Goal: Information Seeking & Learning: Learn about a topic

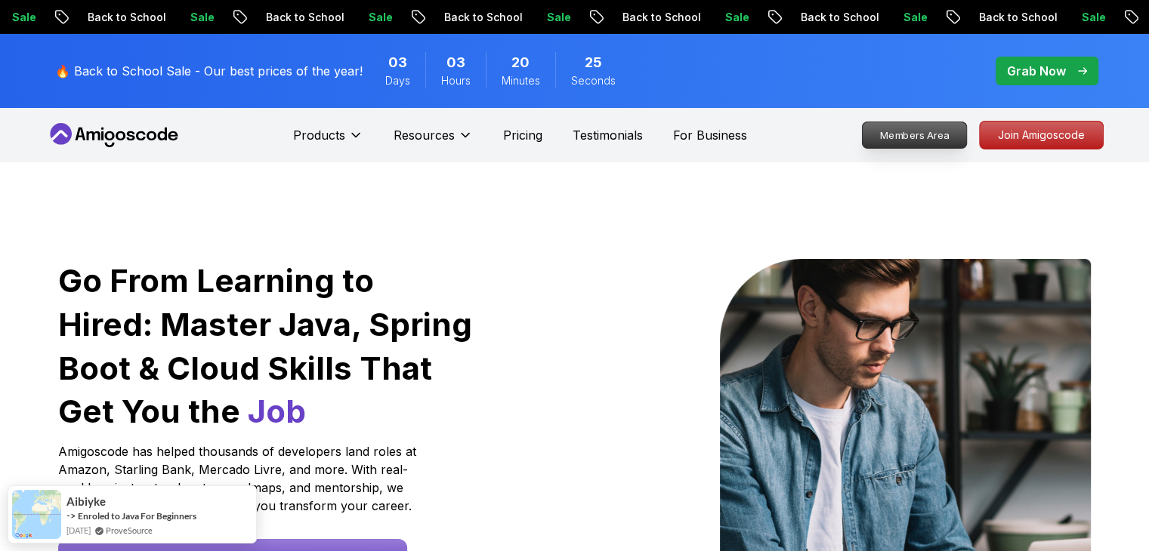
click at [927, 133] on p "Members Area" at bounding box center [914, 135] width 104 height 26
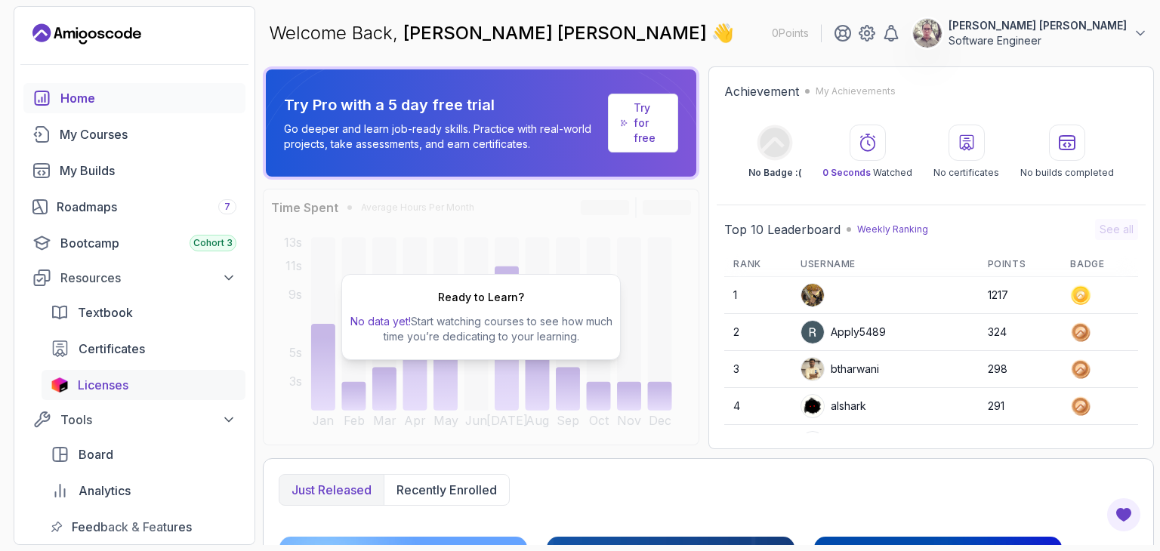
click at [145, 385] on div "Licenses" at bounding box center [157, 385] width 159 height 18
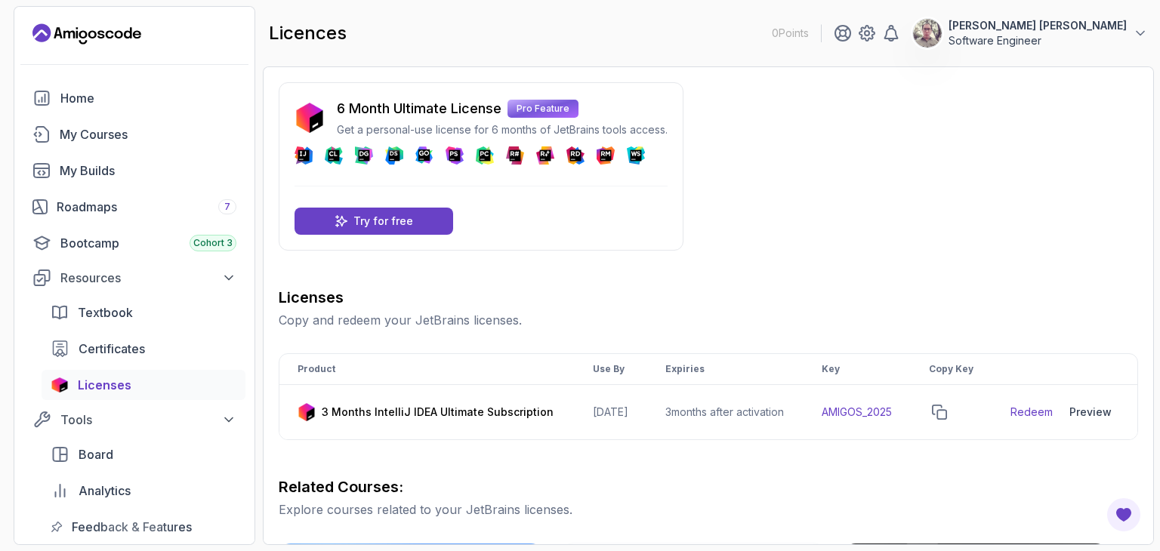
scroll to position [76, 0]
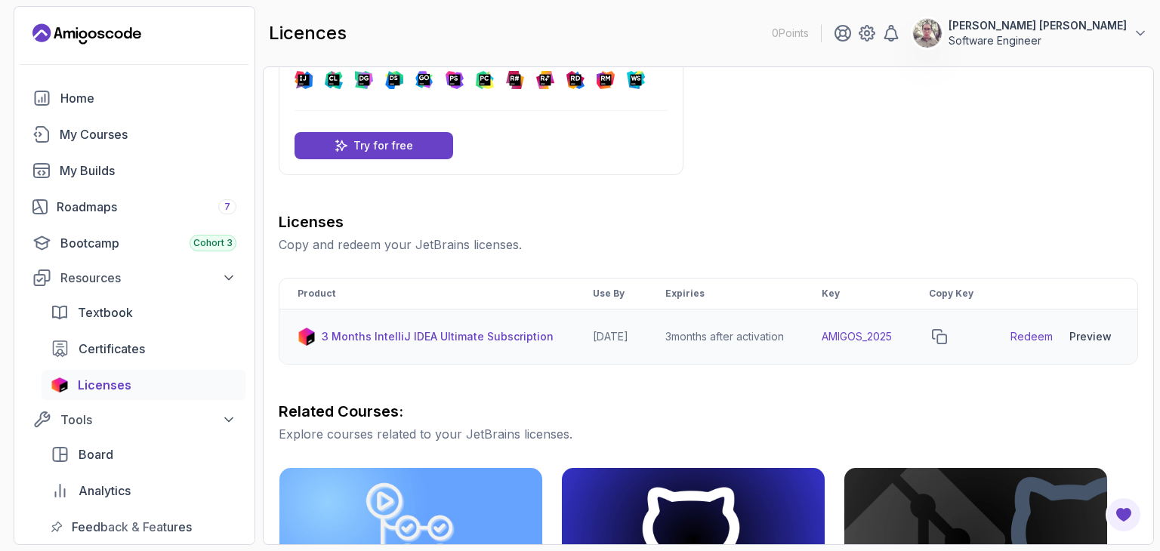
drag, startPoint x: 638, startPoint y: 353, endPoint x: 580, endPoint y: 353, distance: 57.4
click at [580, 353] on td "[DATE]" at bounding box center [611, 337] width 73 height 55
click at [1092, 344] on div "Preview" at bounding box center [1091, 336] width 42 height 15
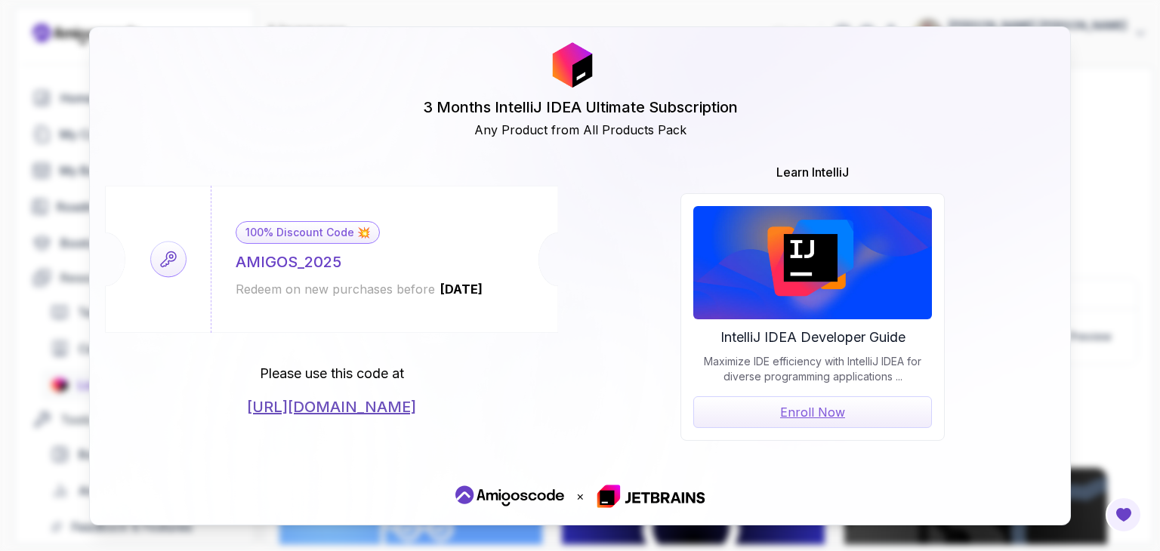
click at [1126, 219] on div "3 Months IntelliJ IDEA Ultimate Subscription Any Product from All Products Pack…" at bounding box center [580, 275] width 1160 height 551
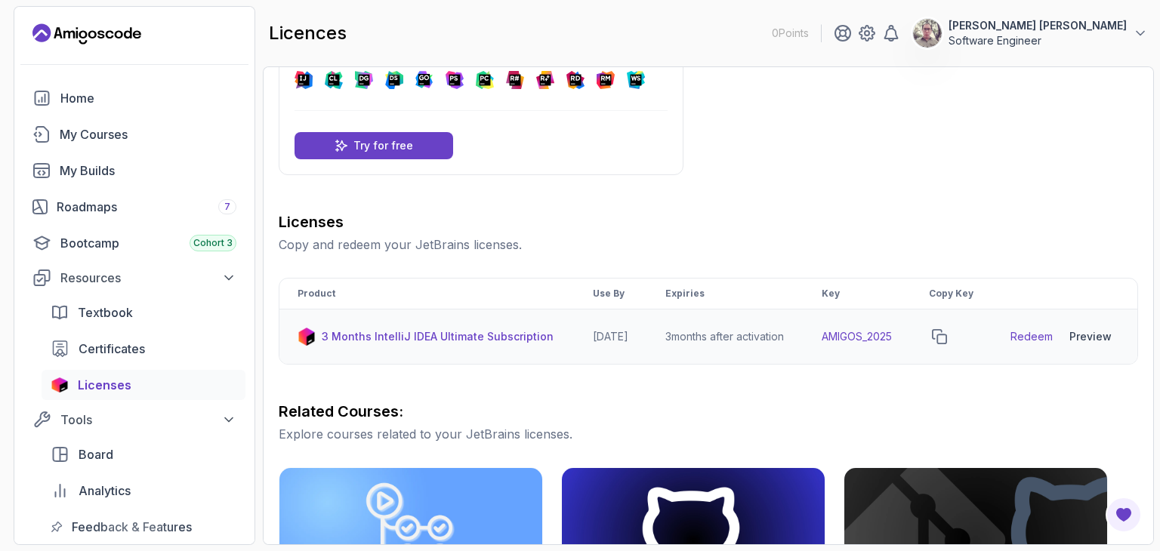
scroll to position [98, 0]
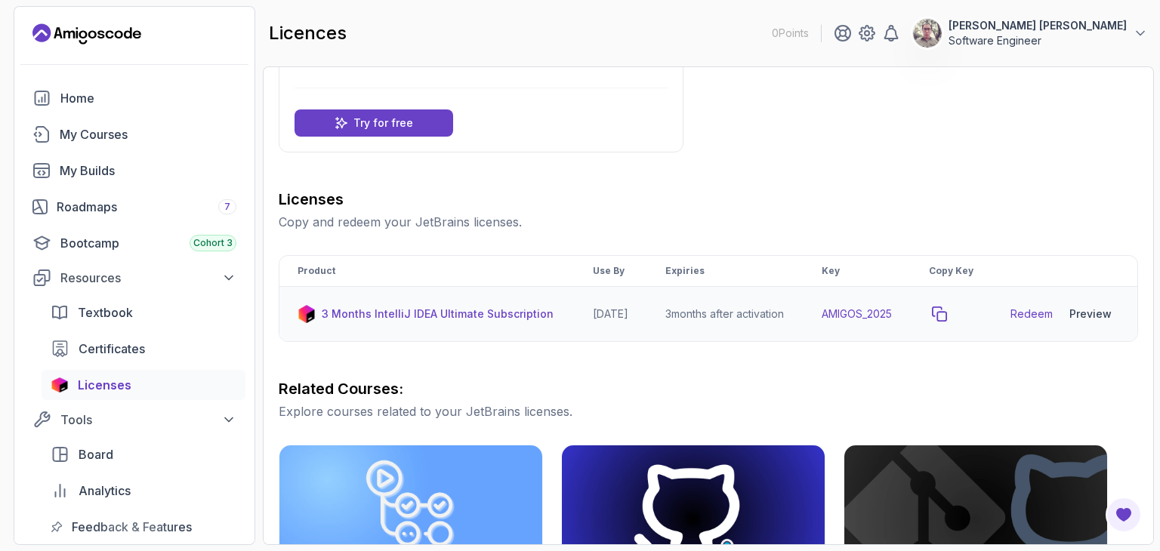
click at [947, 322] on icon "copy-button" at bounding box center [939, 314] width 15 height 15
click at [1027, 322] on link "Redeem" at bounding box center [1032, 314] width 42 height 15
click at [858, 327] on td "AMIGOS_2025" at bounding box center [857, 314] width 107 height 55
click at [947, 322] on icon "copy-button" at bounding box center [939, 314] width 15 height 15
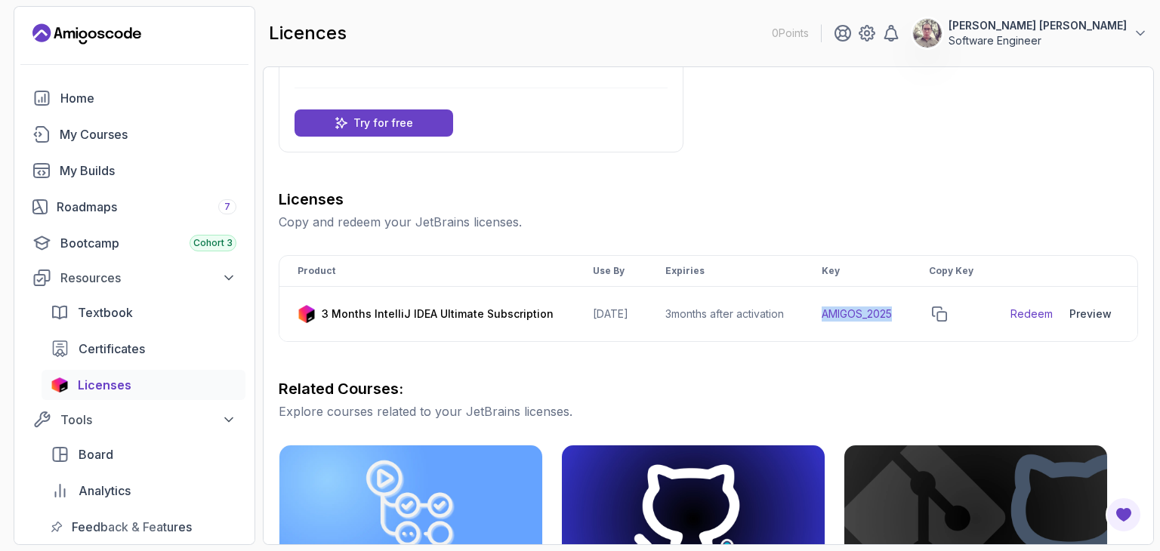
scroll to position [249, 0]
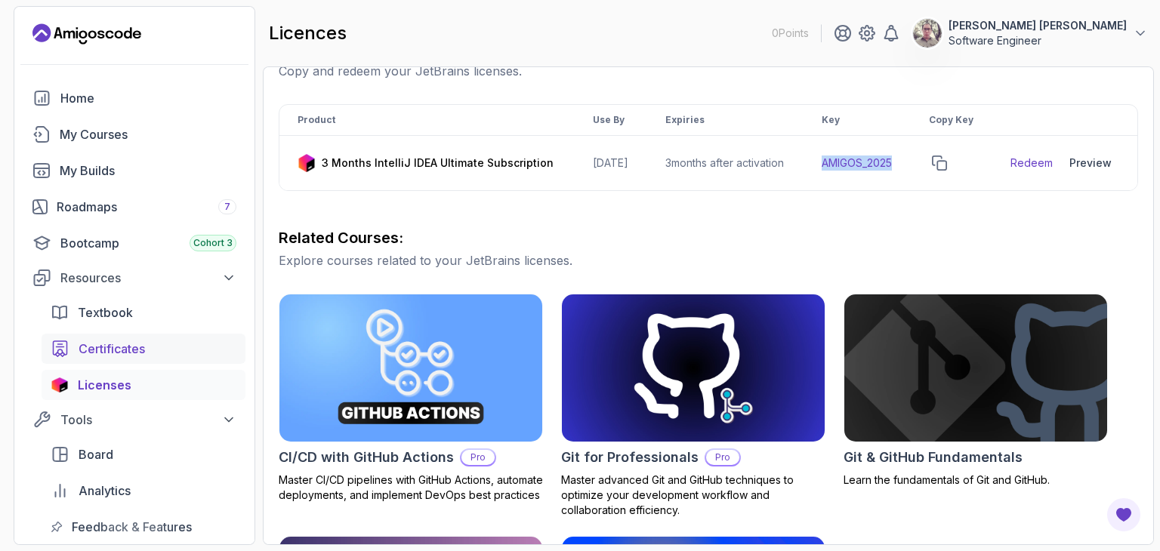
click at [160, 345] on div "Certificates" at bounding box center [158, 349] width 158 height 18
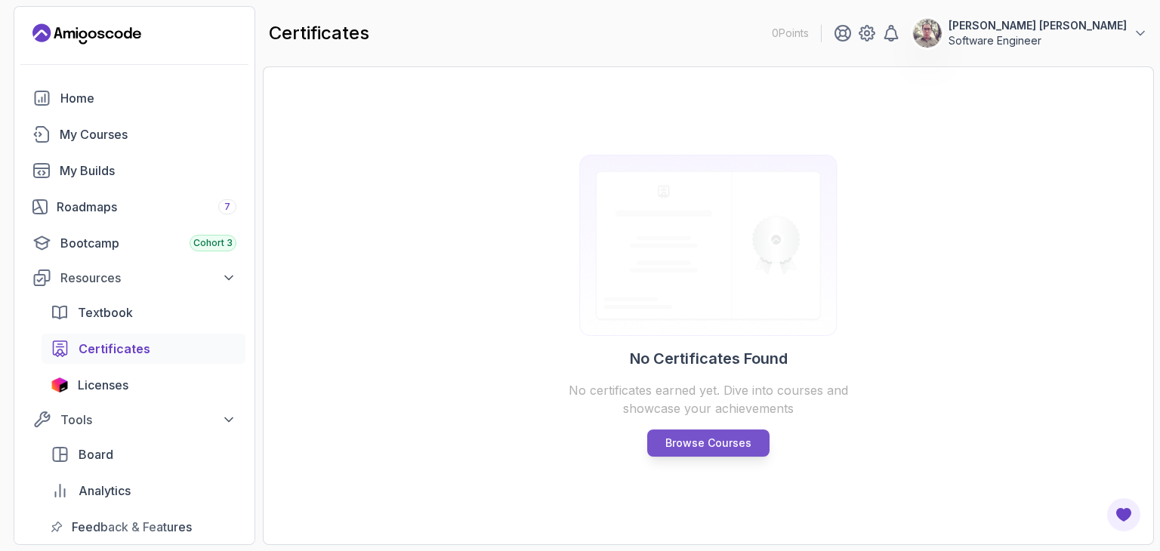
click at [693, 433] on link "Browse Courses" at bounding box center [708, 443] width 122 height 27
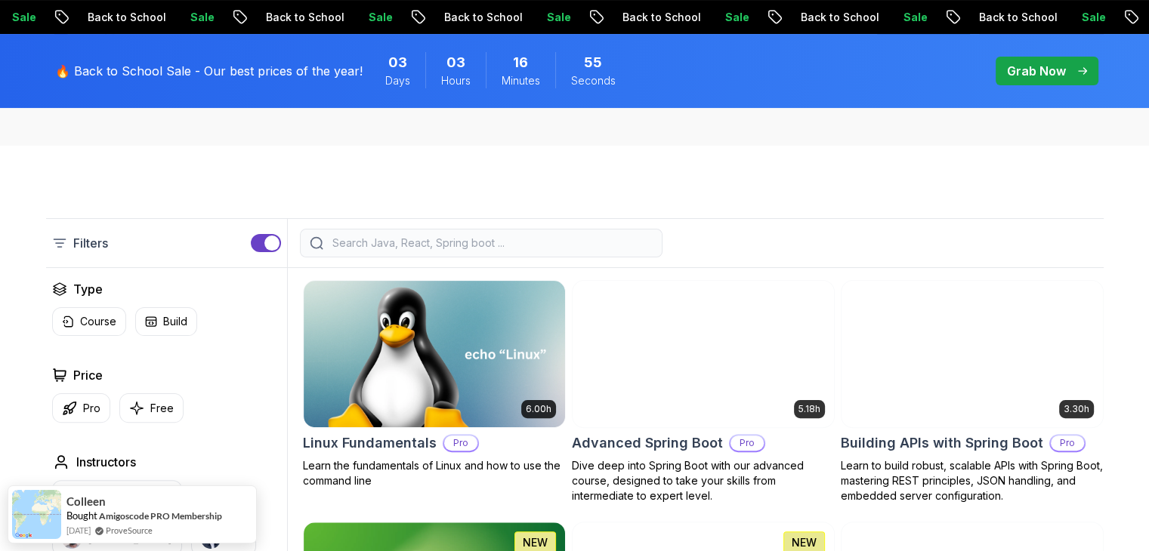
scroll to position [378, 0]
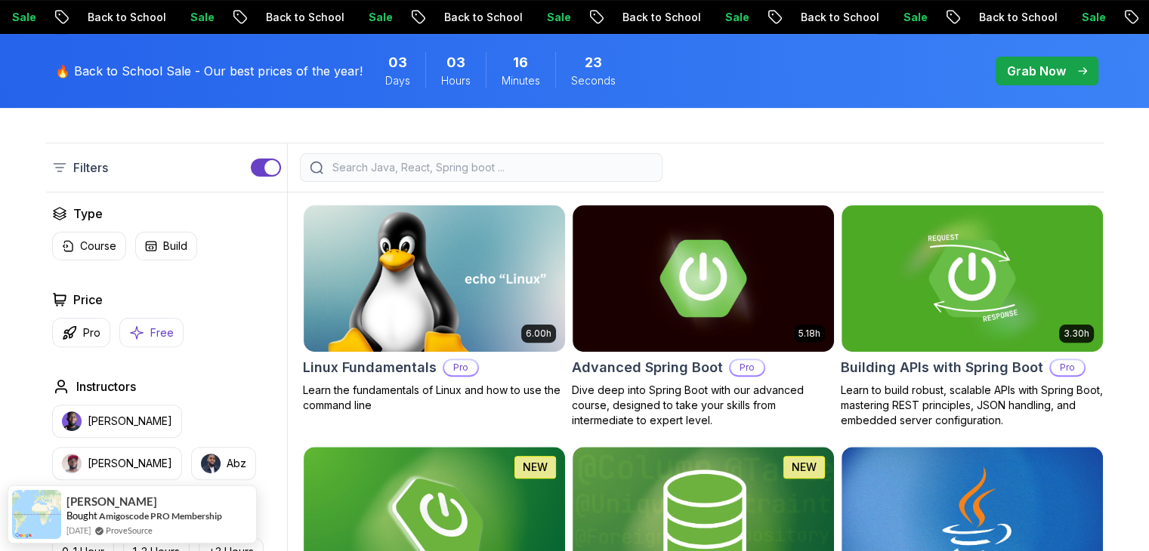
click at [158, 330] on p "Free" at bounding box center [161, 333] width 23 height 15
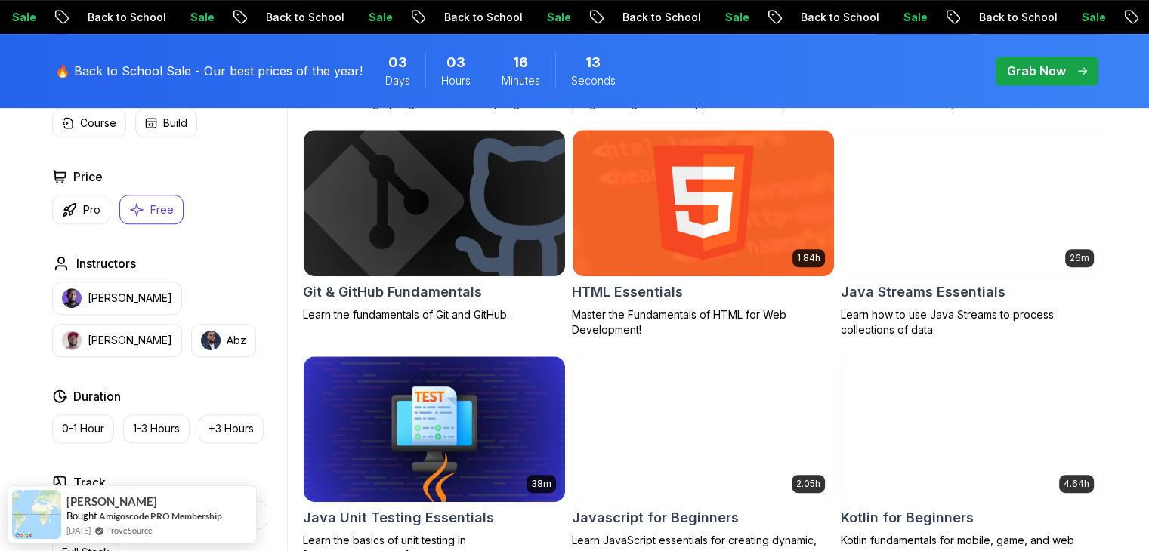
scroll to position [982, 0]
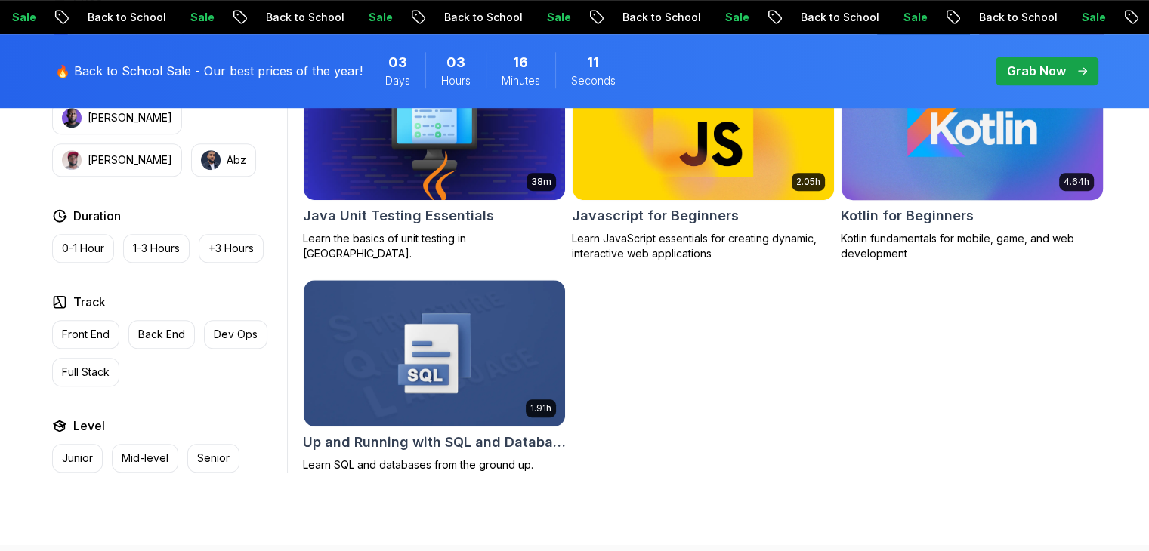
click at [1000, 186] on img at bounding box center [972, 127] width 274 height 153
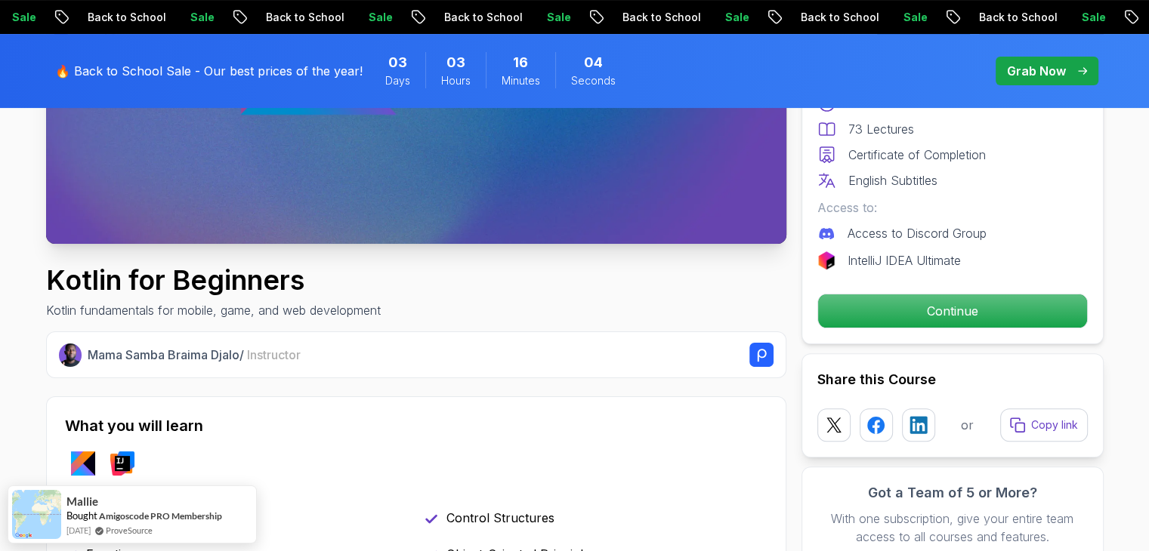
scroll to position [378, 0]
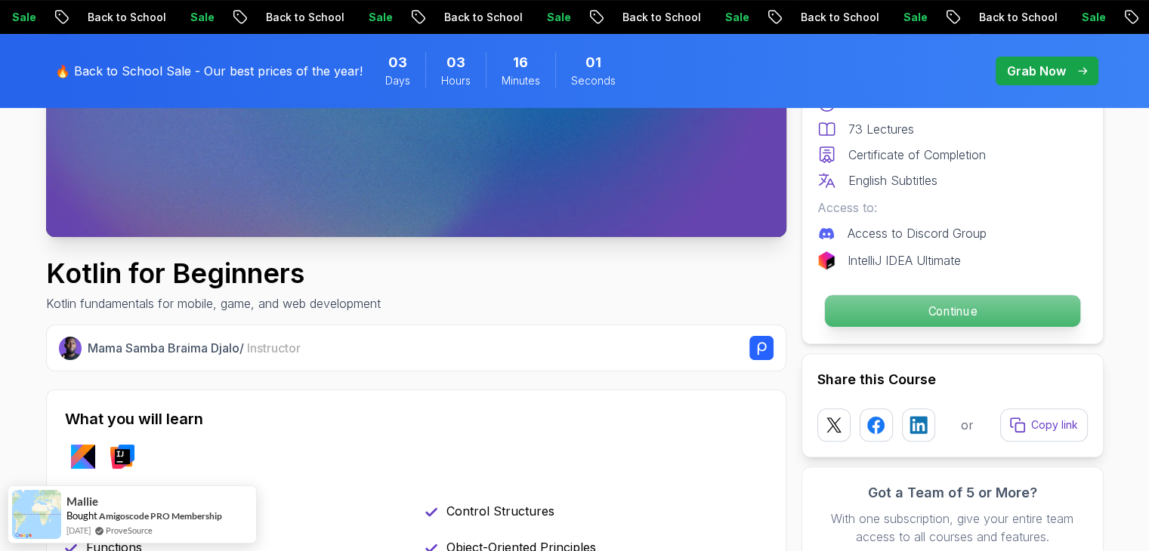
click at [1022, 309] on p "Continue" at bounding box center [951, 311] width 255 height 32
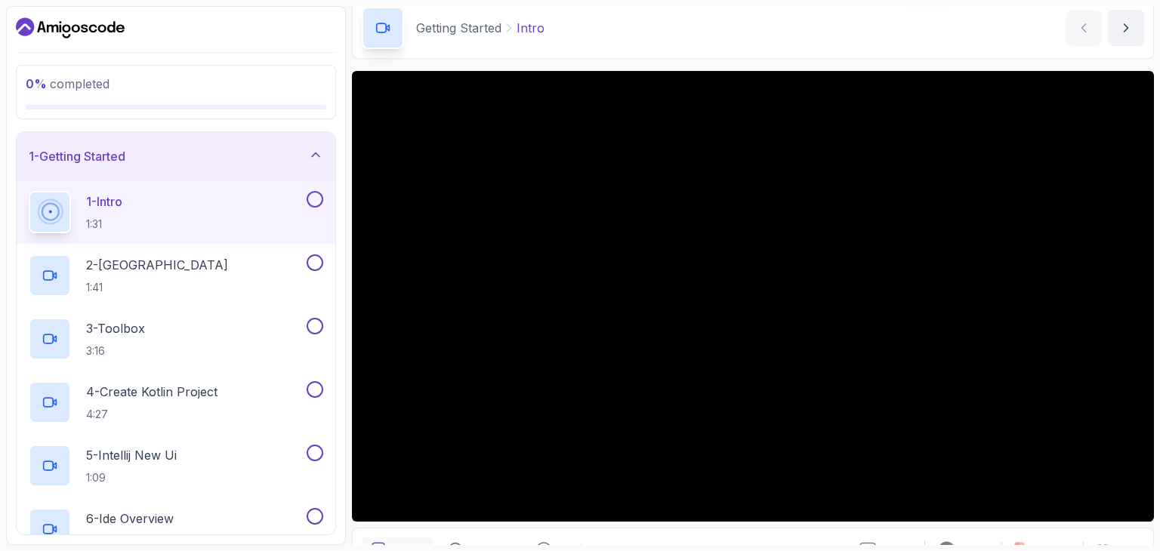
scroll to position [145, 0]
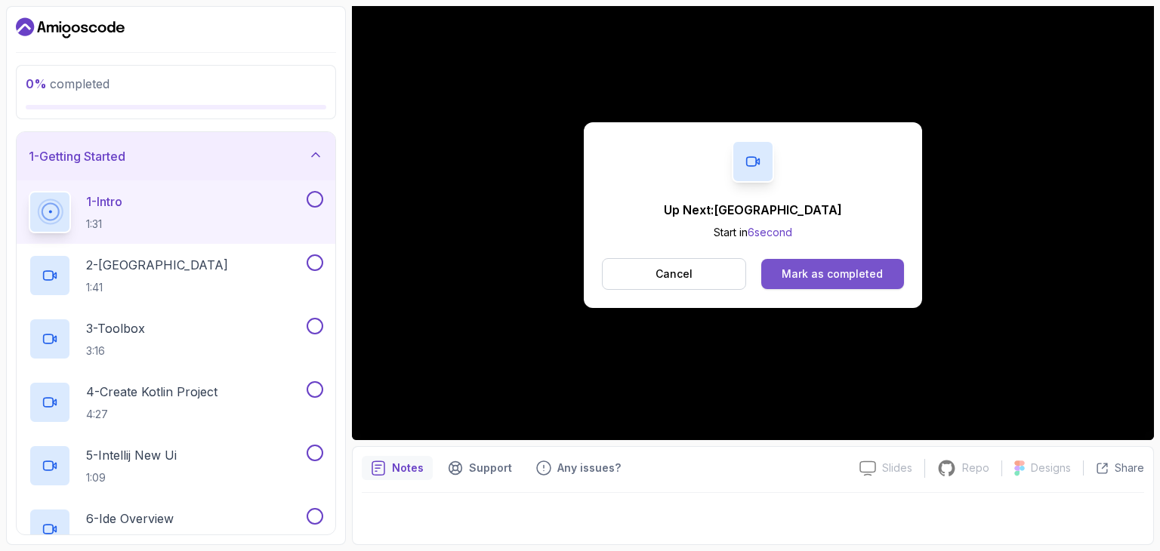
click at [872, 279] on div "Mark as completed" at bounding box center [832, 274] width 101 height 15
